Goal: Information Seeking & Learning: Learn about a topic

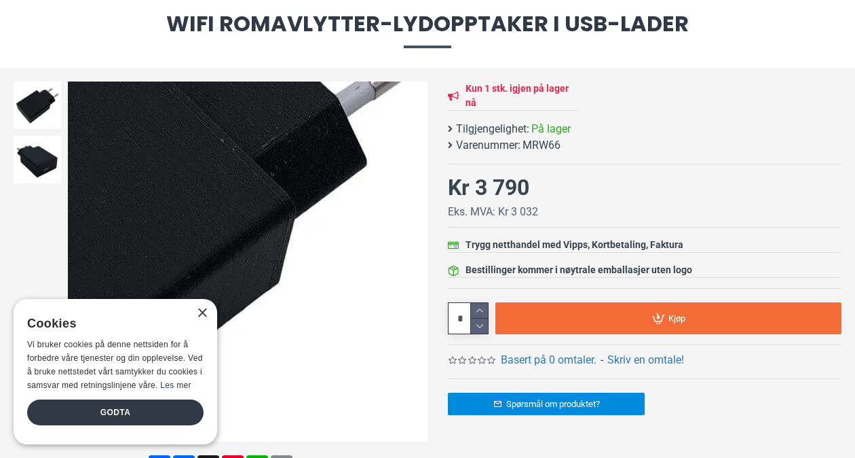
scroll to position [68, 0]
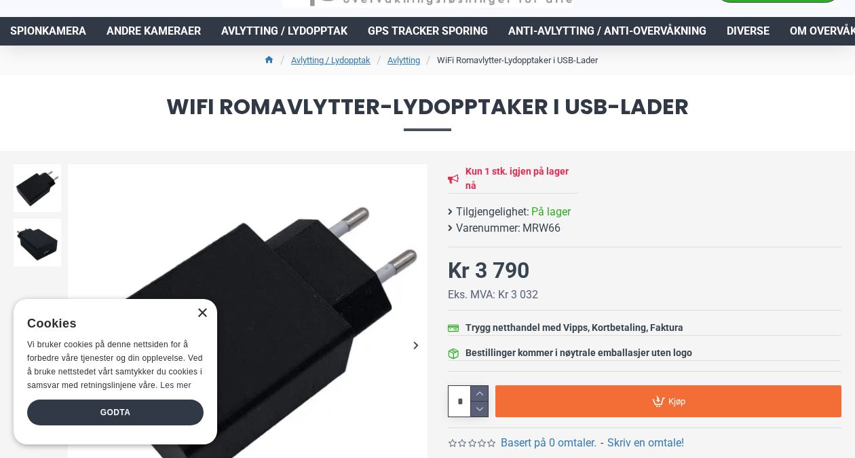
click at [204, 312] on div "×" at bounding box center [202, 313] width 10 height 10
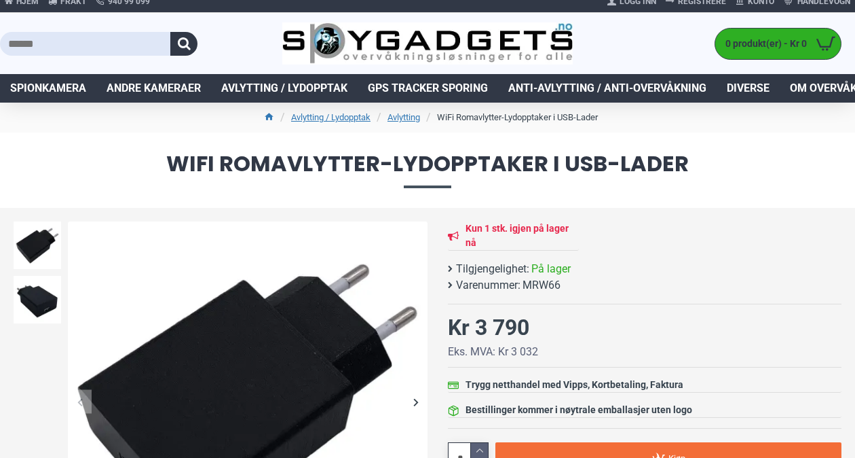
scroll to position [0, 0]
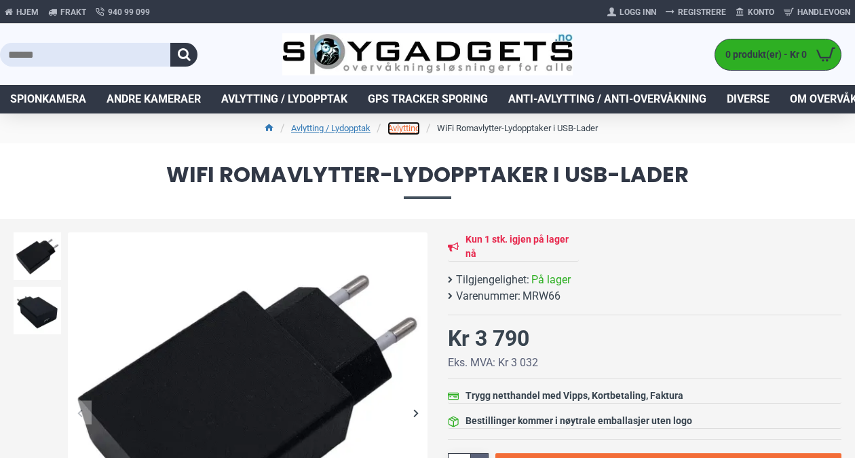
click at [403, 125] on link "Avlytting" at bounding box center [404, 129] width 33 height 14
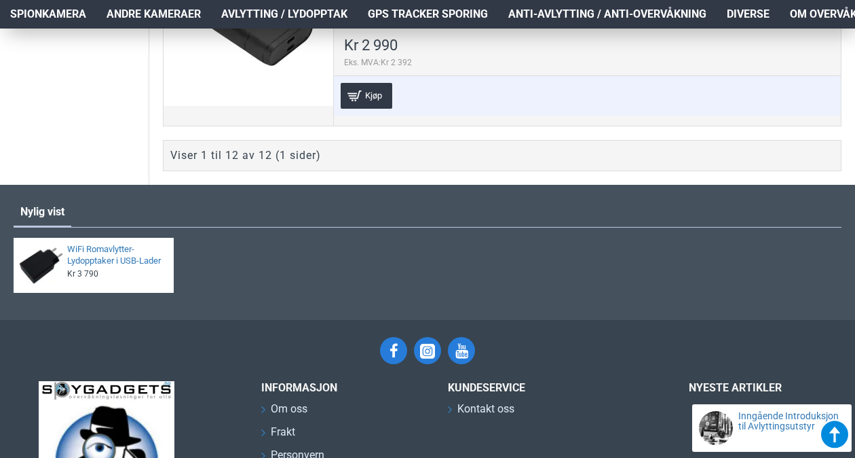
scroll to position [2851, 0]
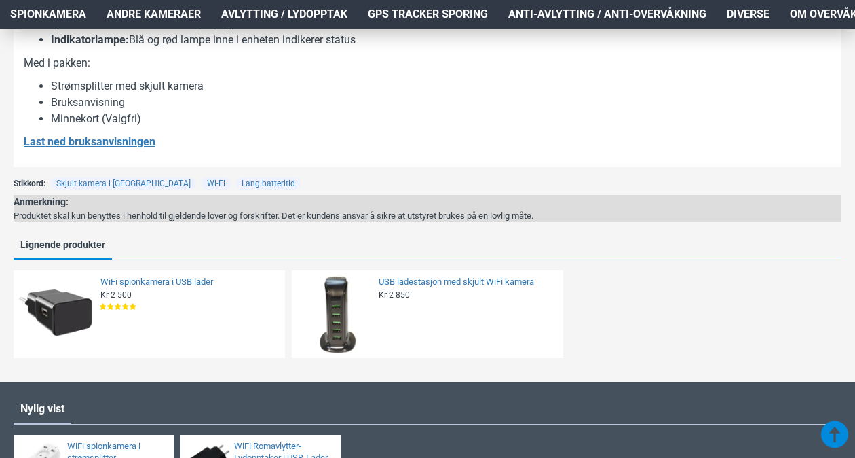
scroll to position [1086, 0]
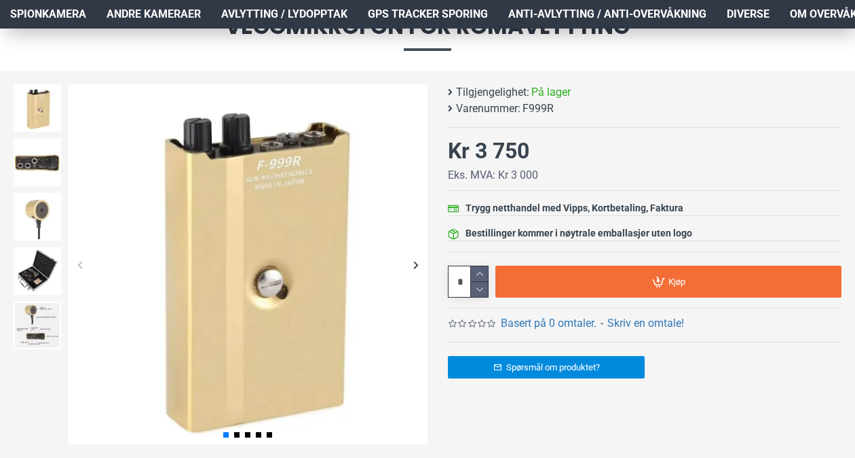
scroll to position [136, 0]
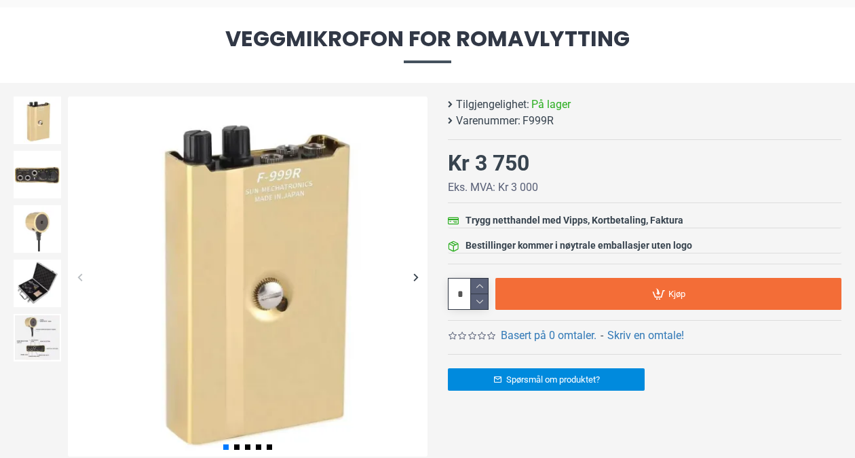
click at [419, 276] on div "Next slide" at bounding box center [416, 277] width 24 height 24
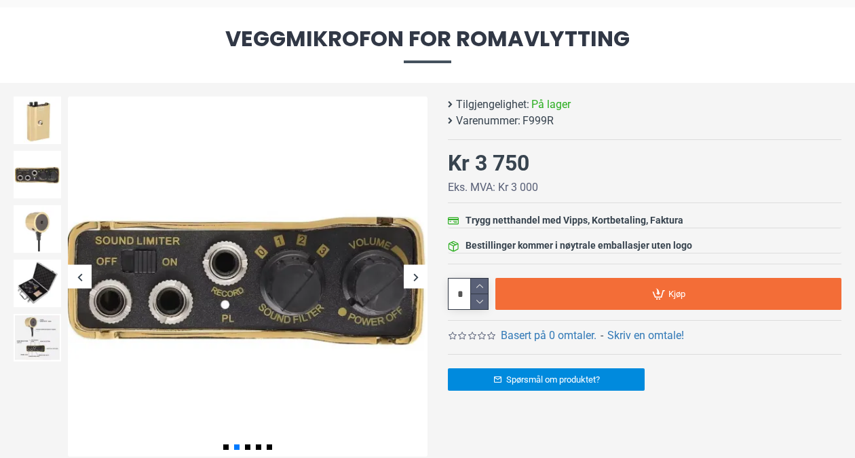
click at [419, 276] on div "Next slide" at bounding box center [416, 277] width 24 height 24
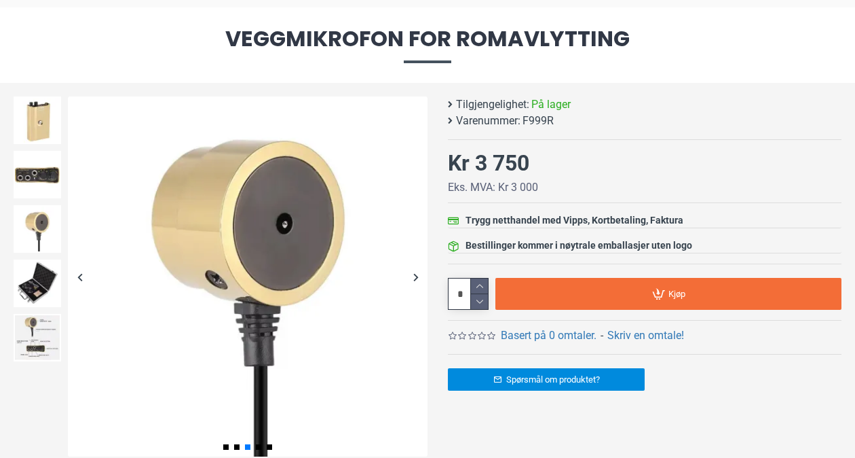
click at [419, 276] on div "Next slide" at bounding box center [416, 277] width 24 height 24
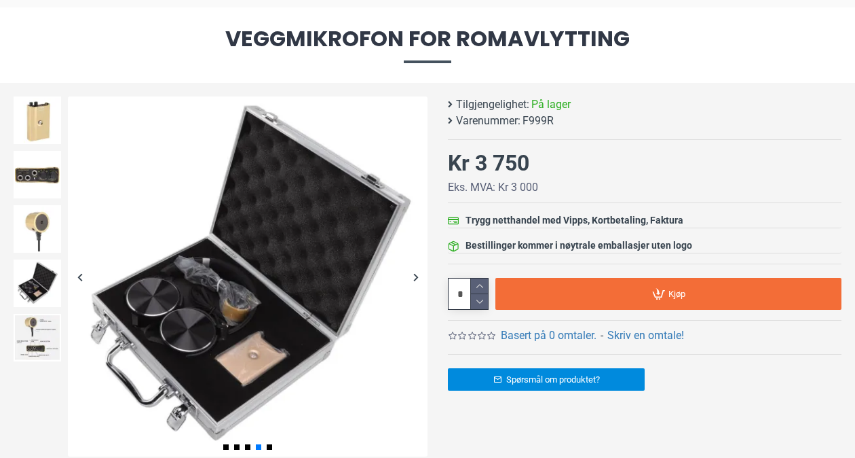
click at [419, 276] on div "Next slide" at bounding box center [416, 277] width 24 height 24
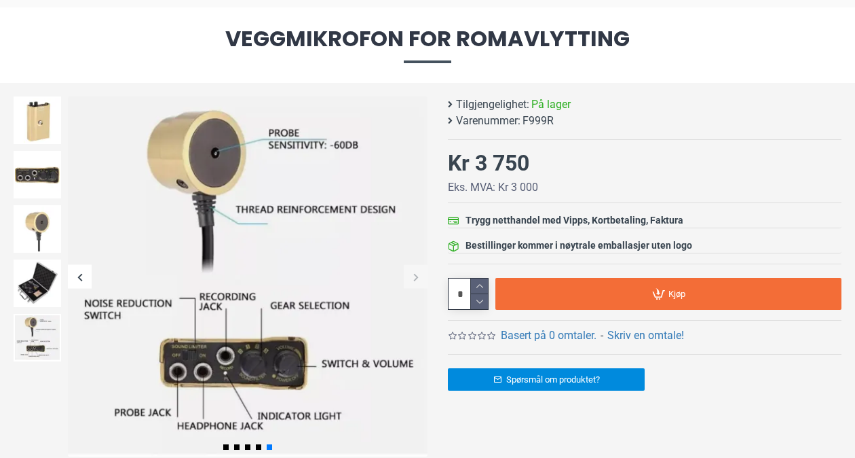
click at [419, 276] on div "Next slide" at bounding box center [416, 277] width 24 height 24
